Goal: Find contact information: Find contact information

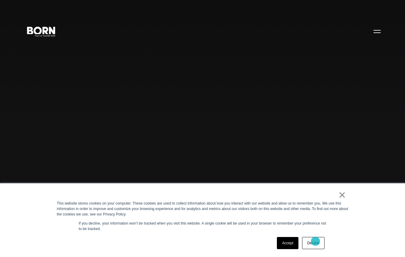
click at [315, 242] on link "Decline" at bounding box center [313, 243] width 22 height 12
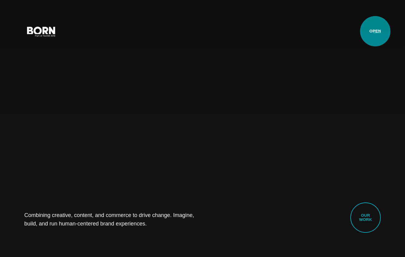
click at [375, 31] on button "Primary Menu" at bounding box center [377, 31] width 15 height 13
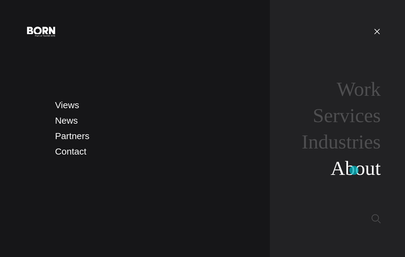
click at [354, 171] on link "About" at bounding box center [355, 168] width 50 height 22
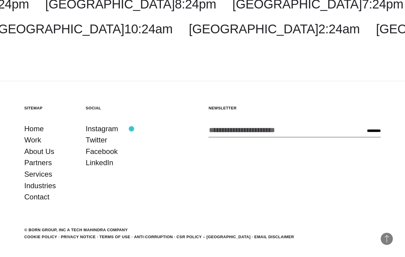
scroll to position [2127, 0]
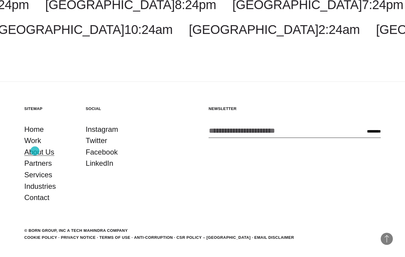
click at [35, 151] on link "About Us" at bounding box center [39, 153] width 30 height 12
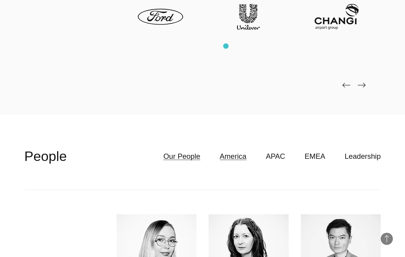
scroll to position [1600, 0]
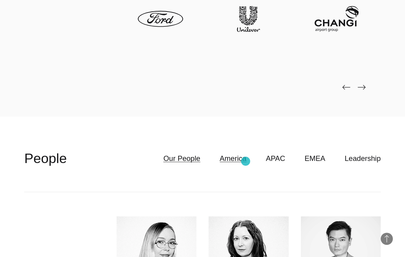
click at [245, 161] on link "America" at bounding box center [233, 159] width 27 height 12
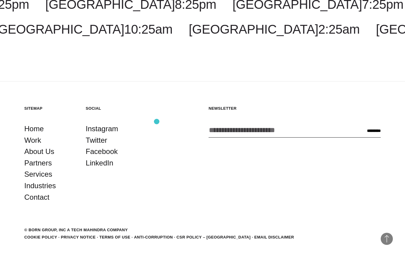
scroll to position [2366, 0]
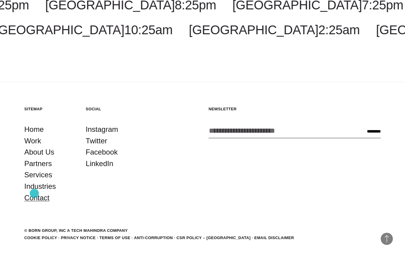
click at [34, 194] on link "Contact" at bounding box center [36, 198] width 25 height 12
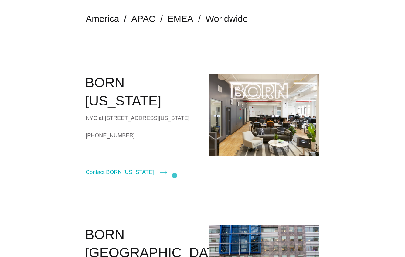
scroll to position [169, 0]
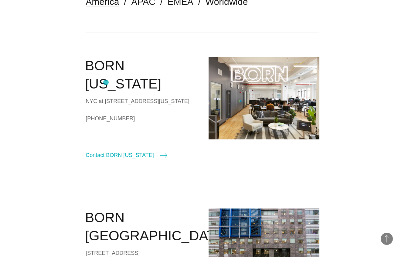
click at [106, 97] on div "NYC at 530 7th Avenue, Suite 801, New York, NY, 10018" at bounding box center [141, 101] width 111 height 9
